Goal: Task Accomplishment & Management: Use online tool/utility

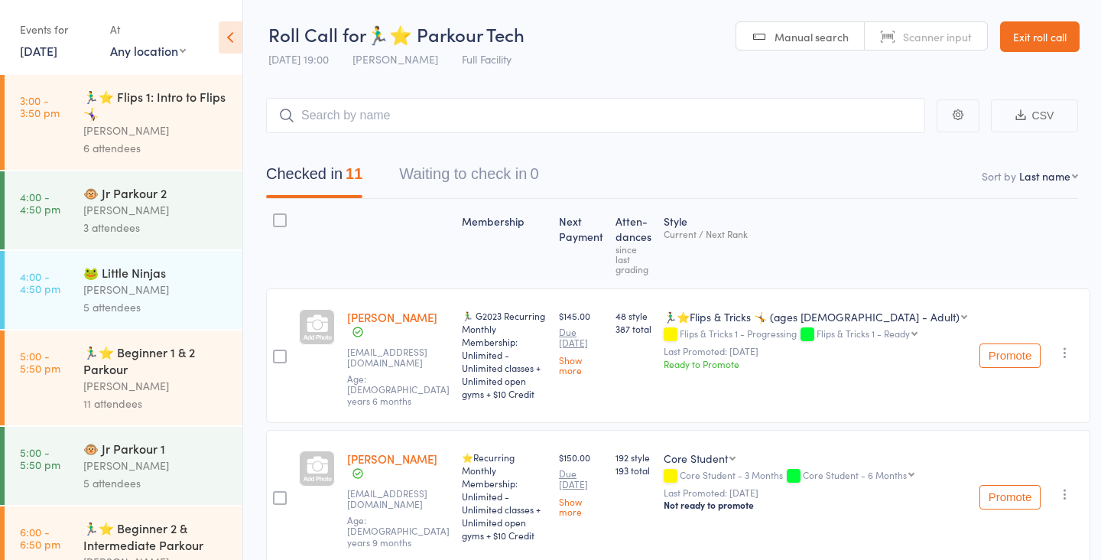
click at [1042, 38] on link "Exit roll call" at bounding box center [1040, 36] width 80 height 31
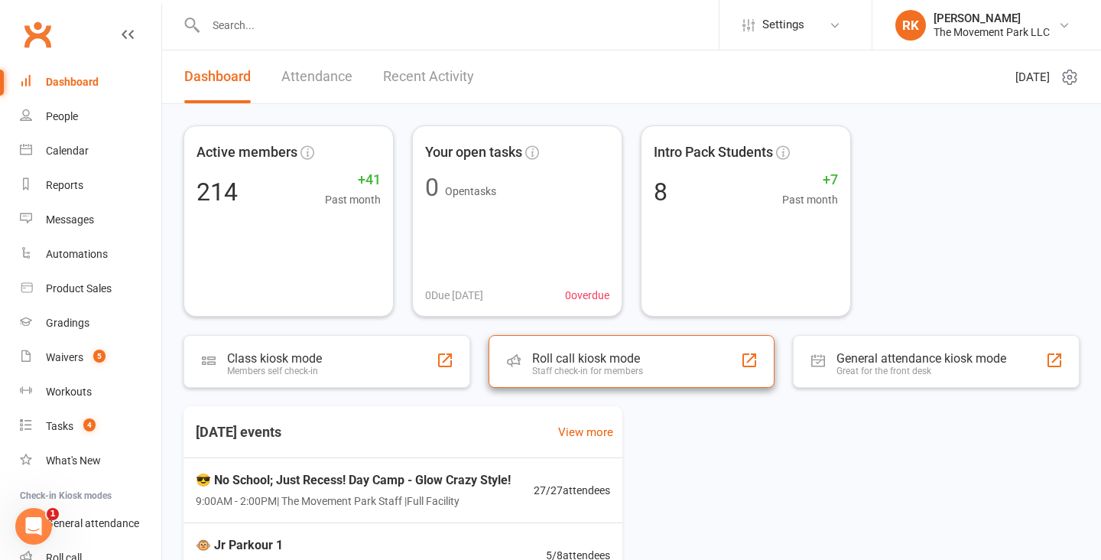
click at [628, 372] on div "Staff check-in for members" at bounding box center [587, 370] width 111 height 11
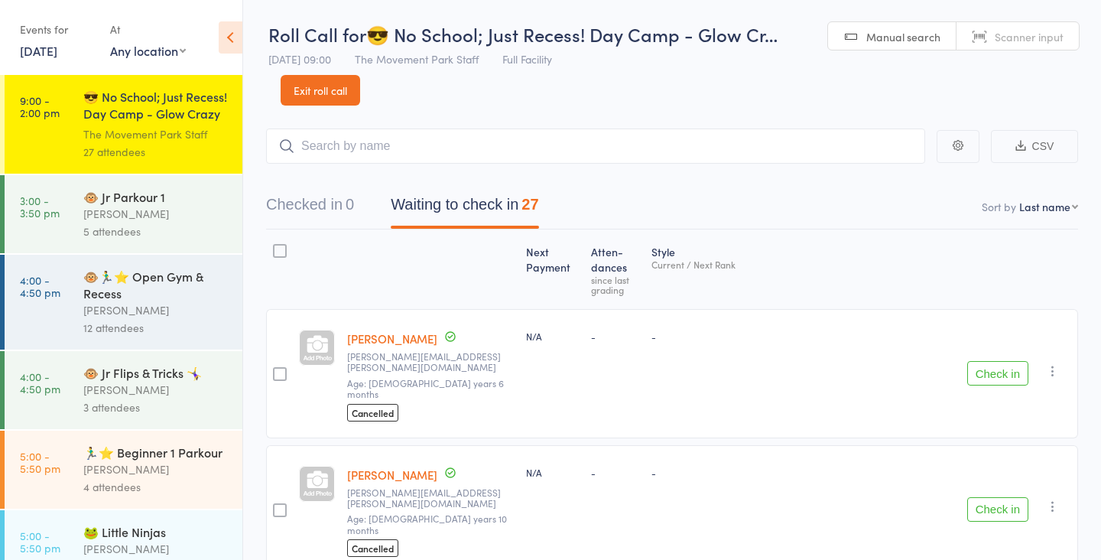
click at [133, 229] on div "5 attendees" at bounding box center [156, 231] width 146 height 18
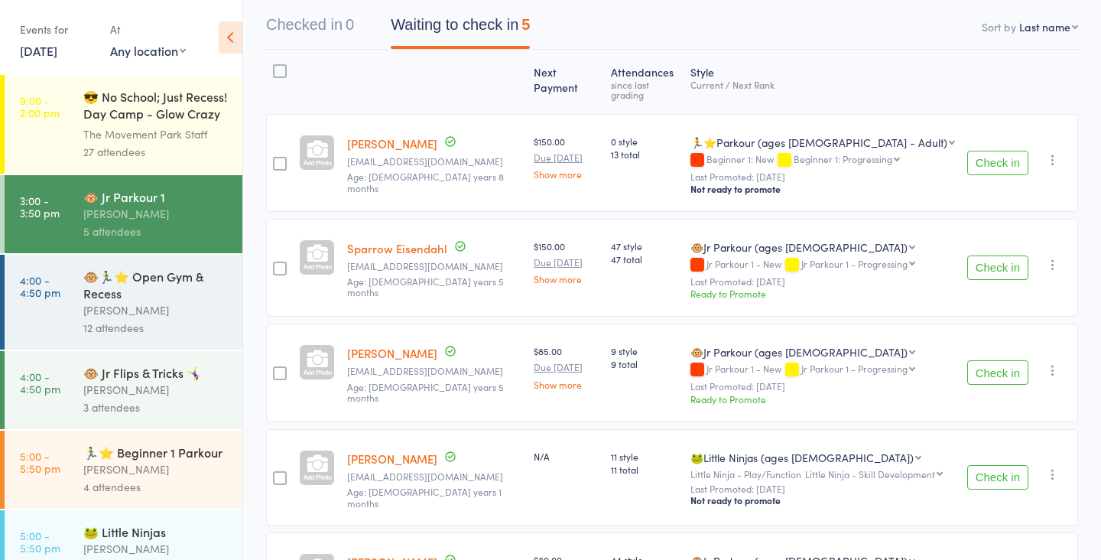
scroll to position [268, 0]
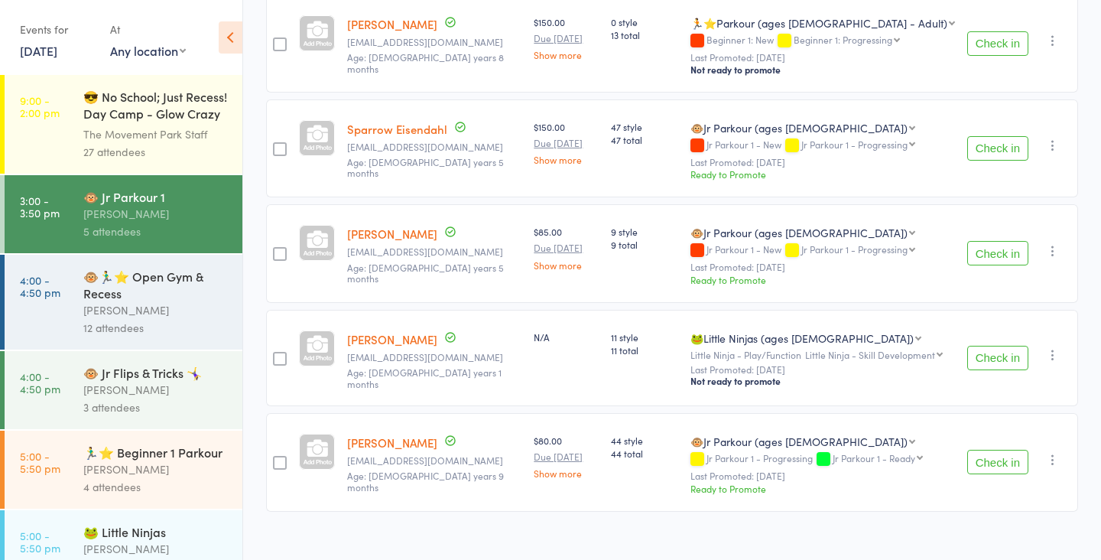
click at [151, 288] on div "🐵🏃‍♂️⭐ Open Gym & Recess" at bounding box center [156, 285] width 146 height 34
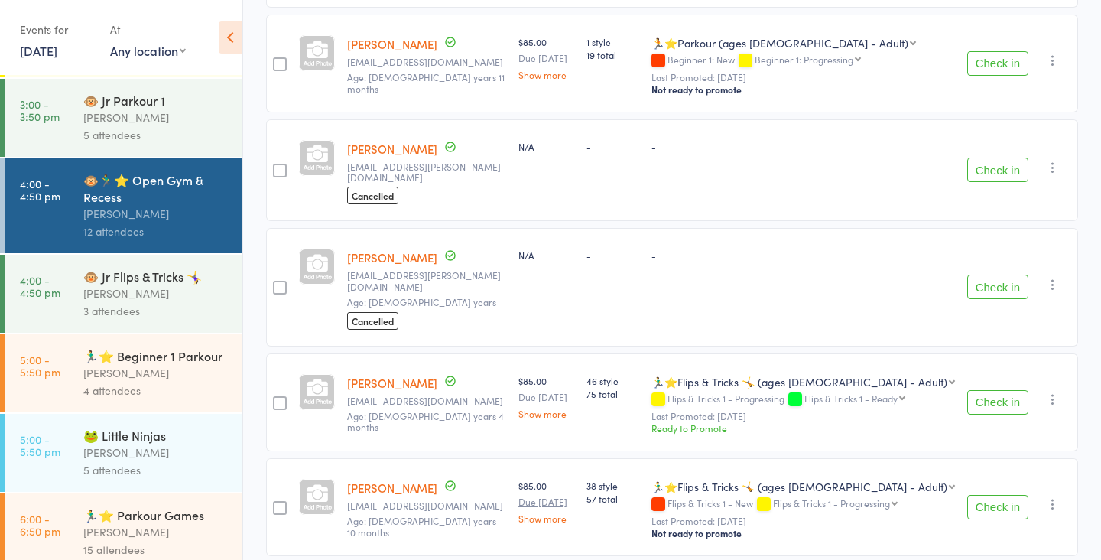
scroll to position [112, 0]
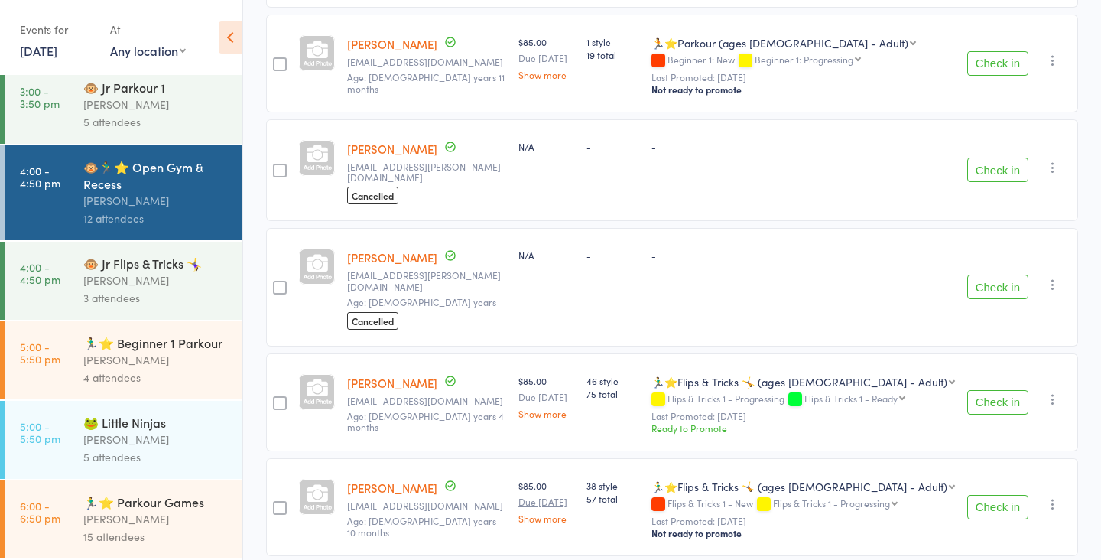
click at [194, 376] on div "4 attendees" at bounding box center [156, 377] width 146 height 18
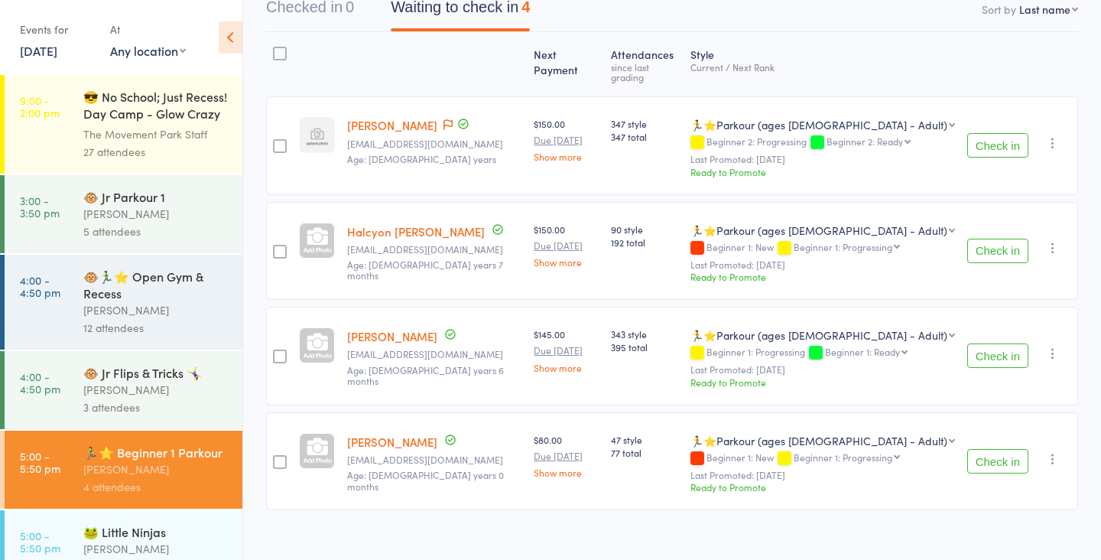
scroll to position [112, 0]
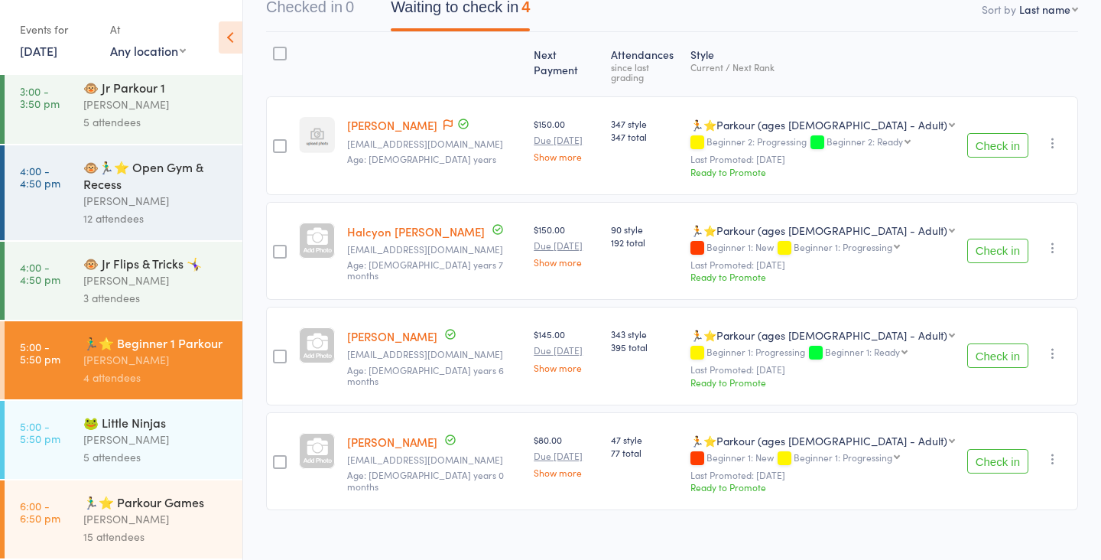
click at [118, 456] on div "5 attendees" at bounding box center [156, 457] width 146 height 18
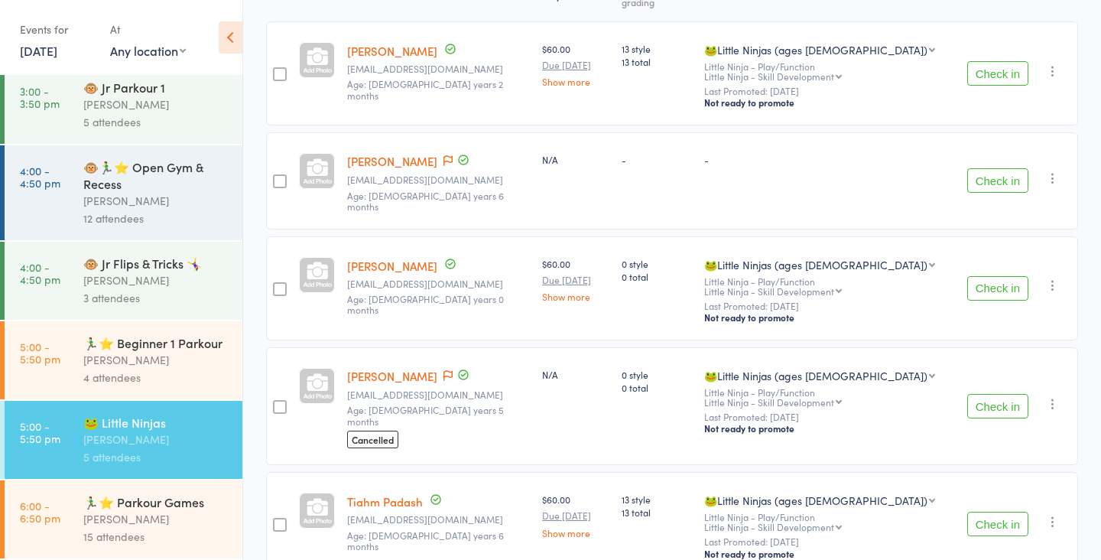
scroll to position [264, 0]
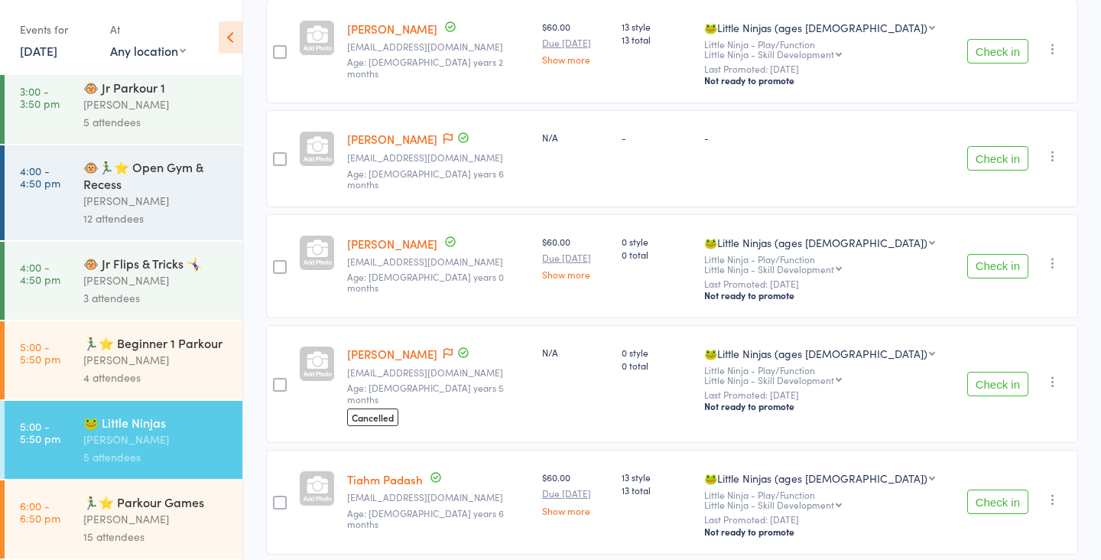
click at [167, 514] on div "[PERSON_NAME]" at bounding box center [156, 519] width 146 height 18
